Goal: Task Accomplishment & Management: Manage account settings

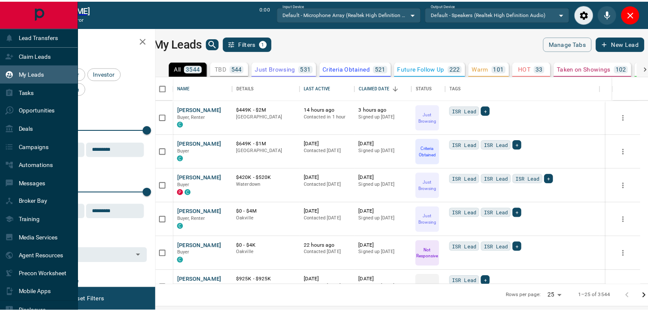
scroll to position [201, 487]
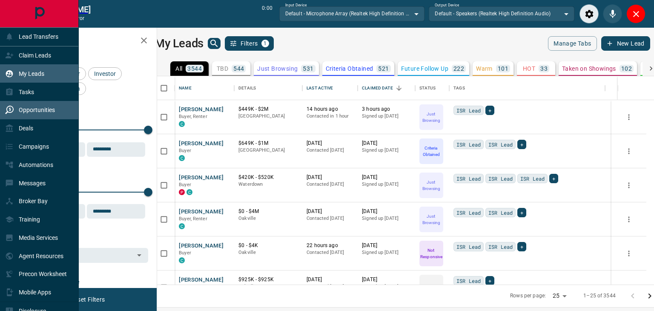
click at [26, 104] on div "Opportunities" at bounding box center [30, 110] width 50 height 14
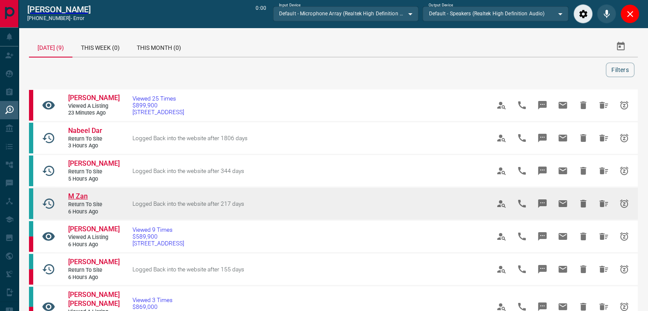
click at [70, 193] on span "M Zan" at bounding box center [78, 196] width 20 height 8
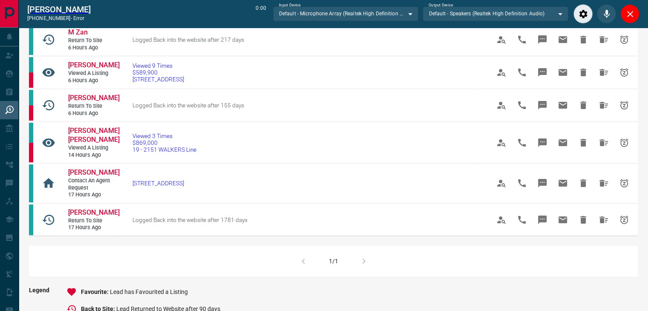
scroll to position [170, 0]
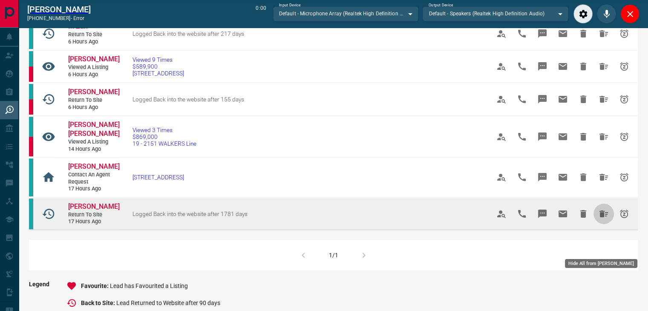
click at [599, 219] on icon "Hide All from Muhammed Mukhtar" at bounding box center [603, 214] width 10 height 10
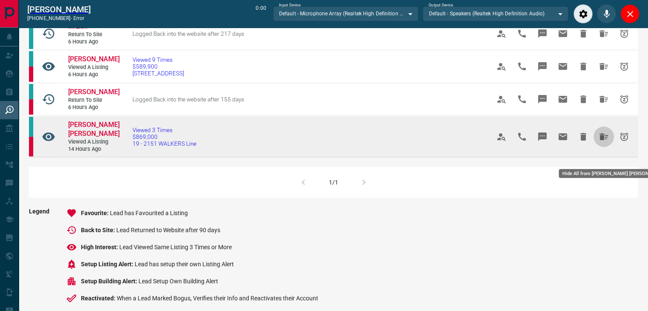
click at [604, 142] on icon "Hide All from Harsha Bhakri Arunkumar" at bounding box center [603, 137] width 10 height 10
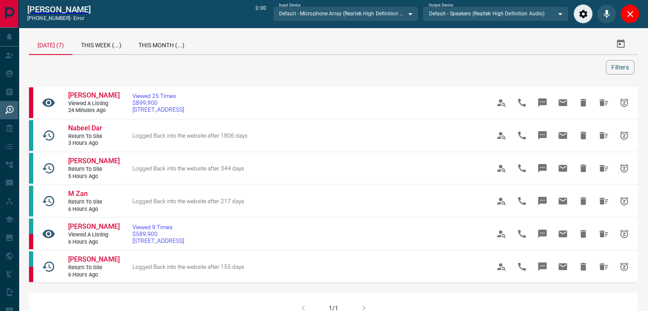
scroll to position [0, 0]
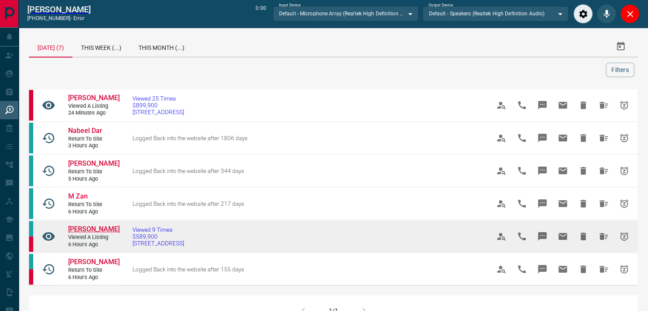
click at [90, 233] on span "[PERSON_NAME]" at bounding box center [94, 229] width 52 height 8
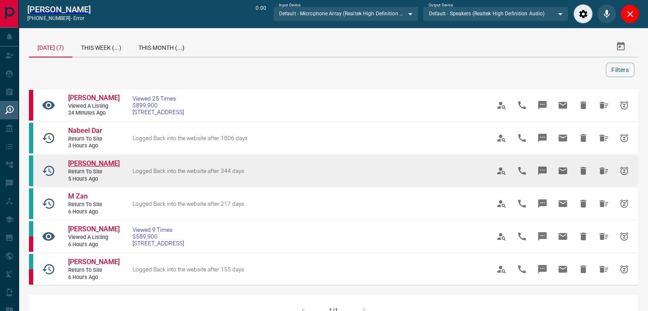
click at [80, 160] on span "[PERSON_NAME]" at bounding box center [94, 163] width 52 height 8
